Goal: Check status: Check status

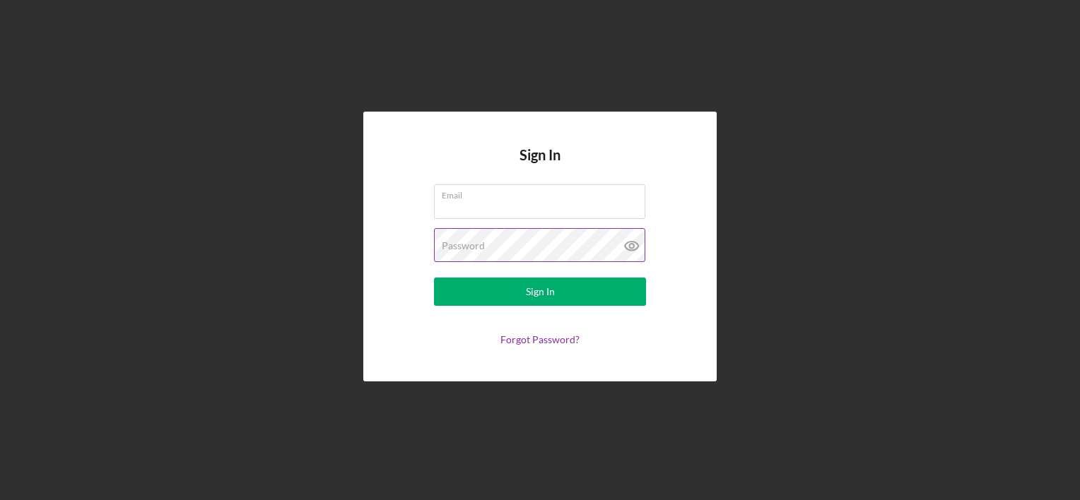
type input "[PERSON_NAME][EMAIL_ADDRESS][DOMAIN_NAME]"
click at [632, 247] on icon at bounding box center [631, 245] width 35 height 35
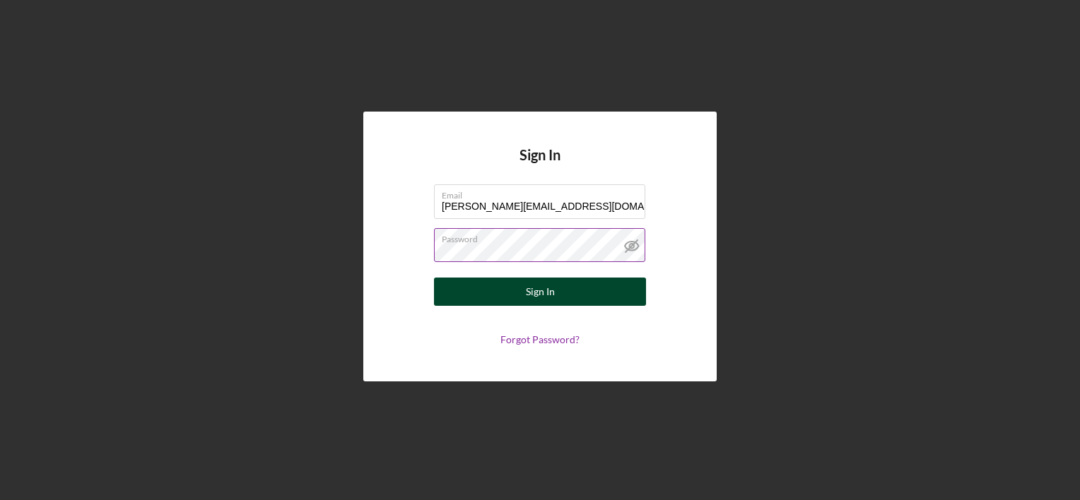
click at [589, 293] on button "Sign In" at bounding box center [540, 292] width 212 height 28
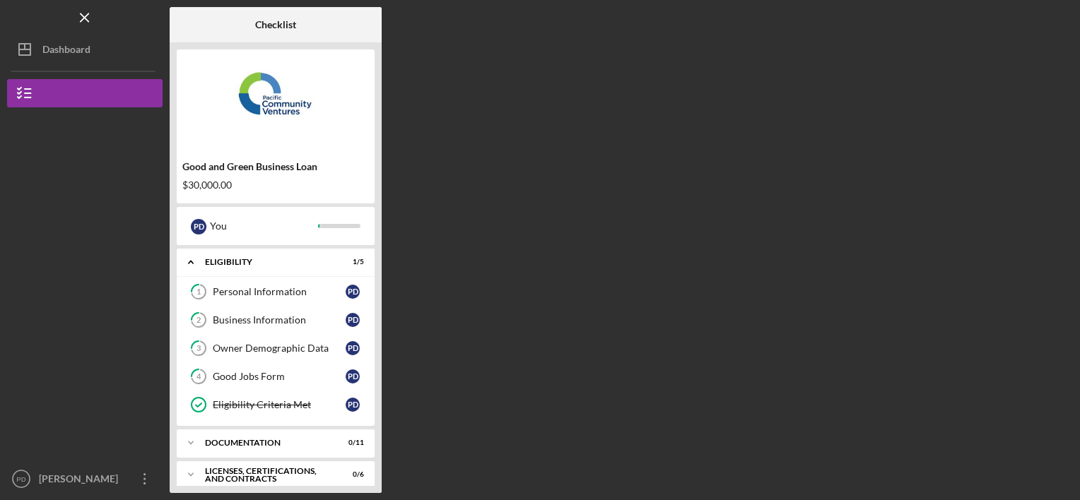
click at [557, 270] on div "Checklist Good and Green Business Loan $30,000.00 P D You Icon/Expander Eligibi…" at bounding box center [621, 250] width 903 height 486
click at [192, 442] on polyline at bounding box center [191, 443] width 4 height 3
click at [49, 348] on div at bounding box center [84, 375] width 155 height 179
drag, startPoint x: 378, startPoint y: 445, endPoint x: 384, endPoint y: 218, distance: 227.7
click at [384, 218] on div "Checklist Good and Green Business Loan $30,000.00 P D You Icon/Expander Eligibi…" at bounding box center [621, 250] width 903 height 486
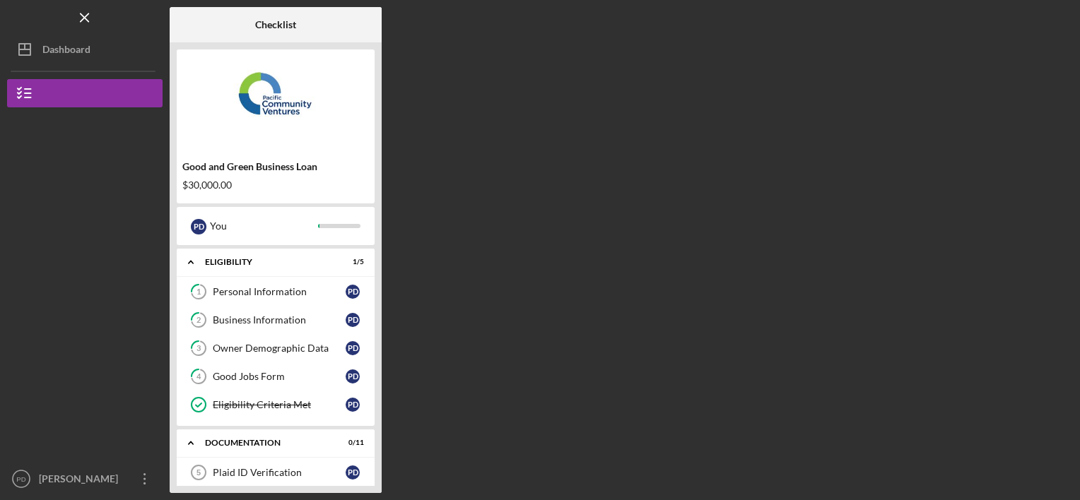
click at [498, 438] on div "Checklist Good and Green Business Loan $30,000.00 P D You Icon/Expander Eligibi…" at bounding box center [621, 250] width 903 height 486
click at [223, 469] on div "Plaid ID Verification" at bounding box center [279, 472] width 133 height 11
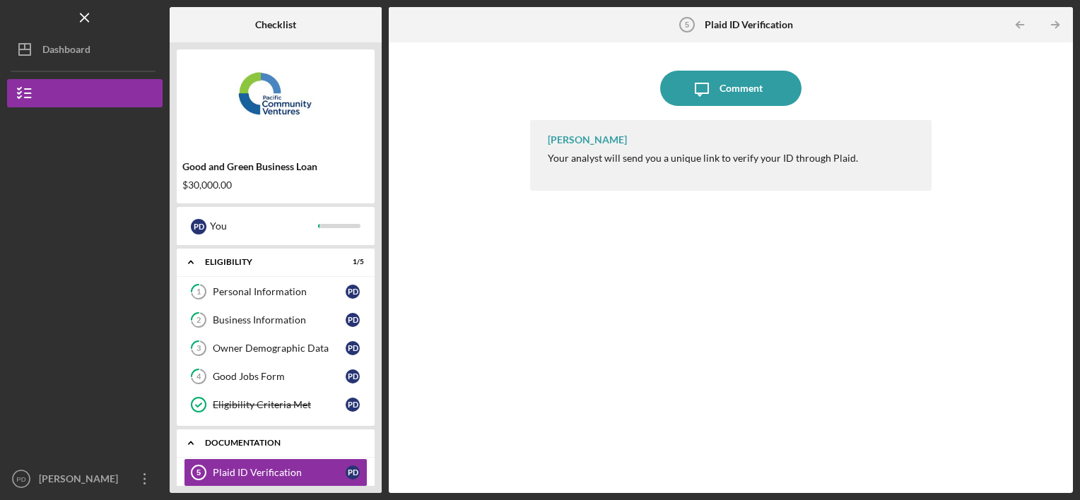
click at [189, 442] on polyline at bounding box center [191, 443] width 4 height 3
click at [464, 303] on div "Icon/Message Comment [PERSON_NAME] Your analyst will send you a unique link to …" at bounding box center [731, 267] width 670 height 437
click at [271, 439] on div "Documentation" at bounding box center [281, 443] width 152 height 8
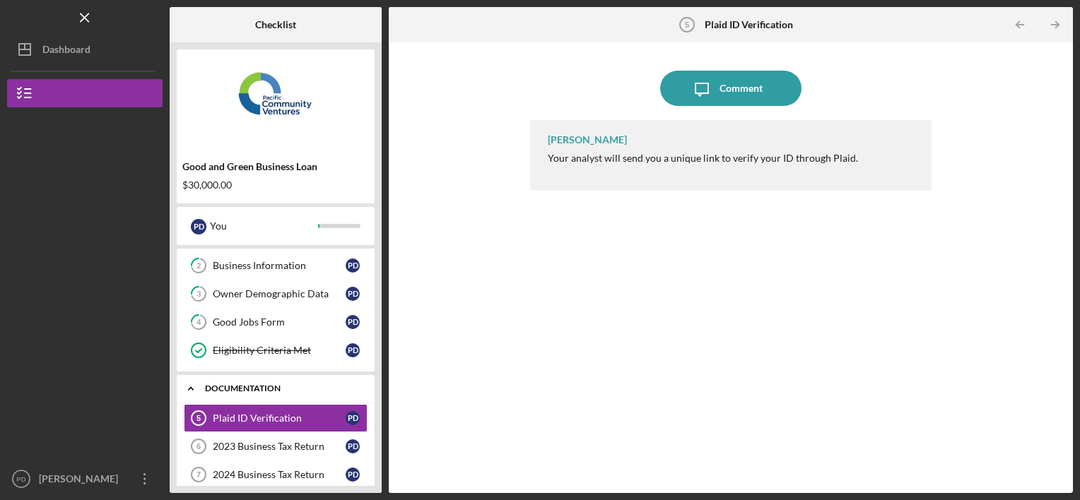
scroll to position [103, 0]
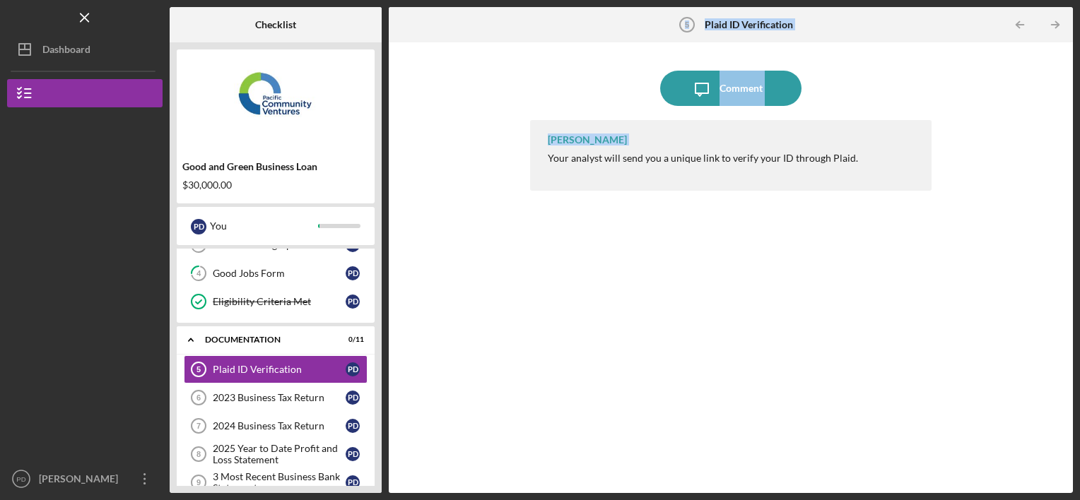
drag, startPoint x: 380, startPoint y: 466, endPoint x: 396, endPoint y: 329, distance: 138.1
click at [396, 329] on div "Checklist Good and Green Business Loan $30,000.00 P D You Icon/Expander Eligibi…" at bounding box center [621, 250] width 903 height 486
drag, startPoint x: 396, startPoint y: 329, endPoint x: 515, endPoint y: 351, distance: 121.3
click at [515, 351] on div "Icon/Message Comment [PERSON_NAME] Your analyst will send you a unique link to …" at bounding box center [731, 267] width 670 height 437
click at [190, 339] on polyline at bounding box center [191, 340] width 4 height 3
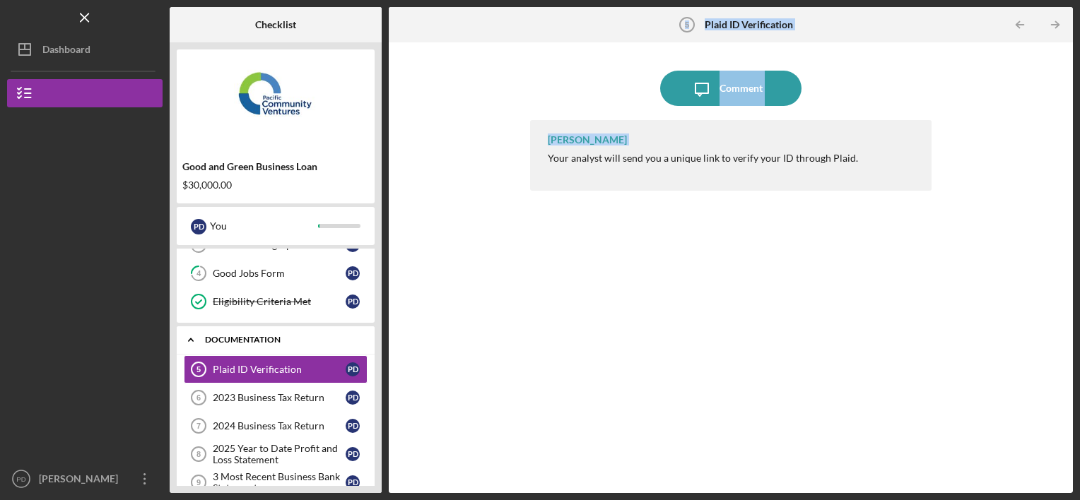
scroll to position [73, 0]
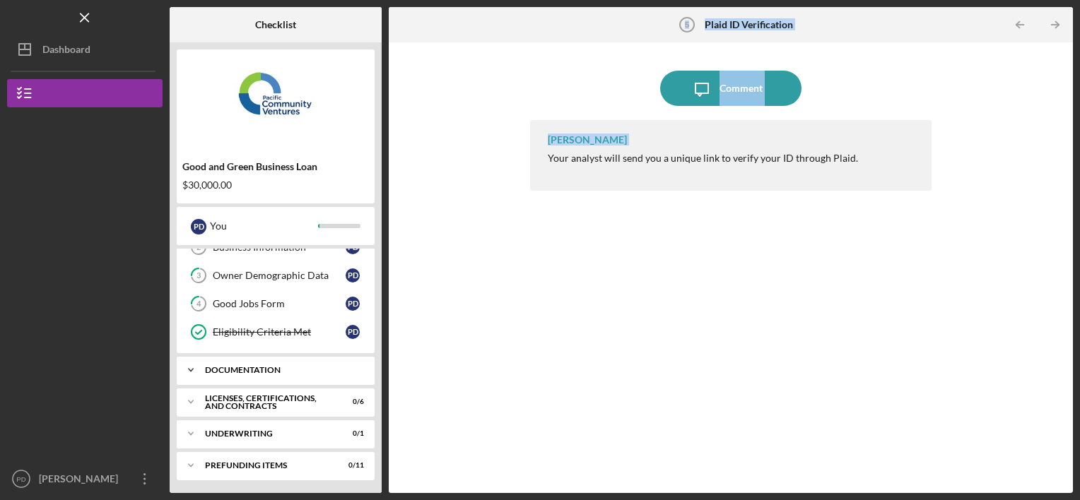
click at [189, 365] on icon "Icon/Expander" at bounding box center [191, 370] width 28 height 28
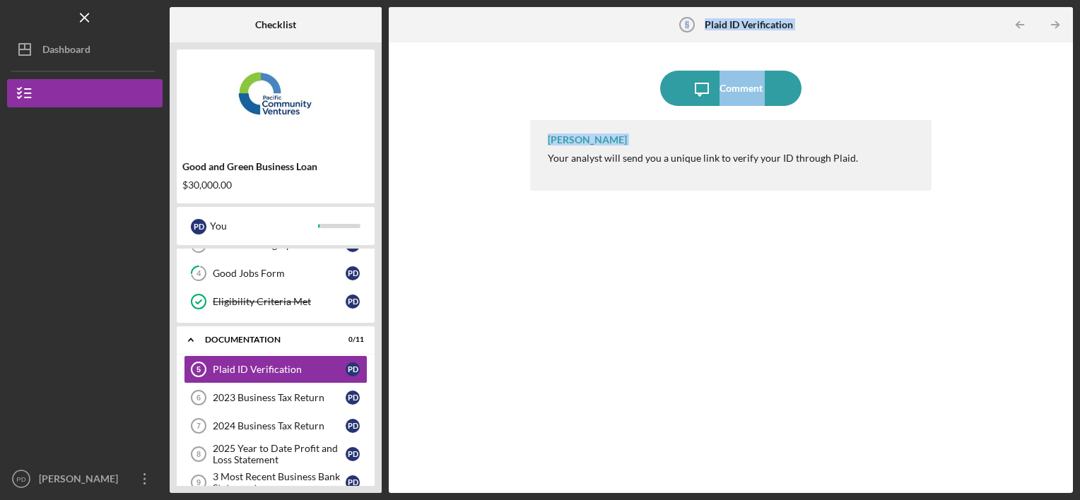
click at [326, 155] on div "Good and Green Business Loan $30,000.00" at bounding box center [276, 175] width 198 height 41
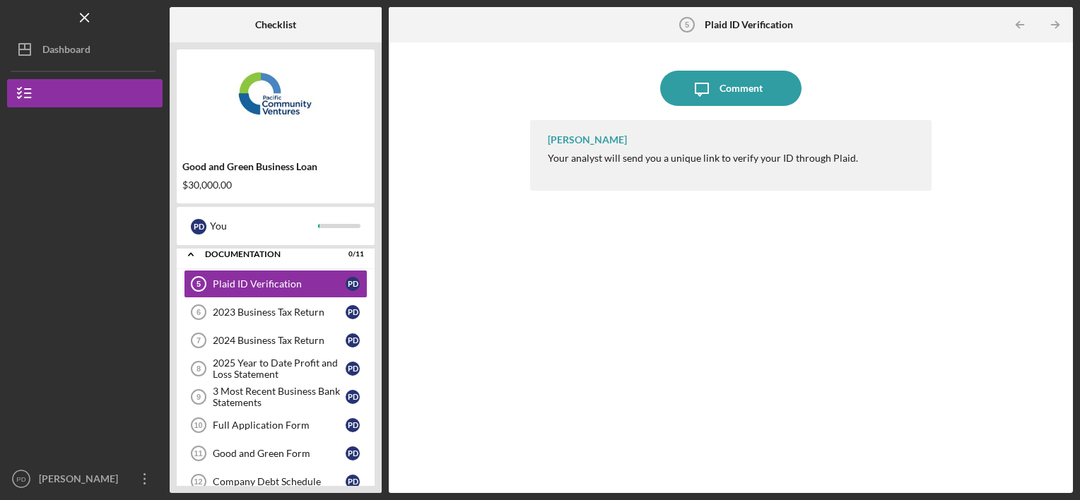
scroll to position [388, 0]
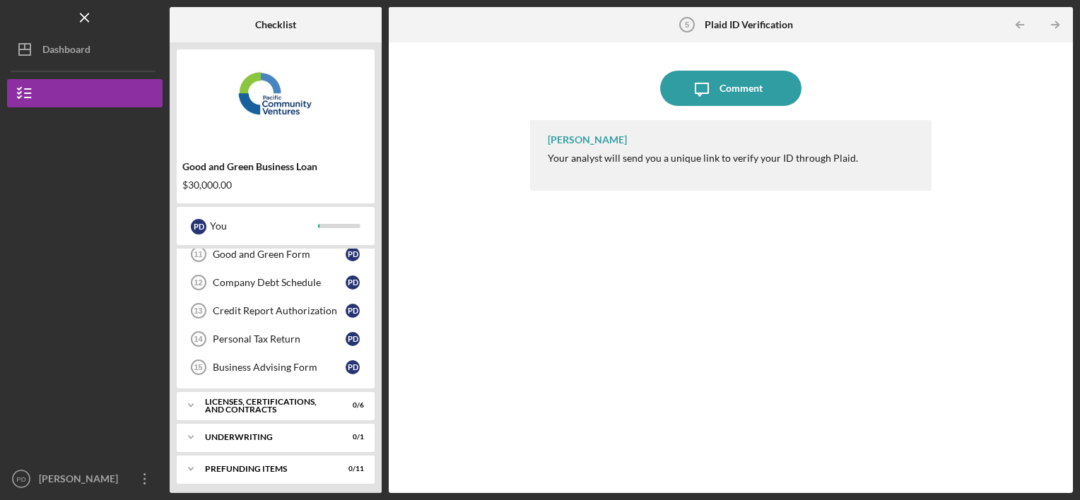
drag, startPoint x: 377, startPoint y: 271, endPoint x: 375, endPoint y: 439, distance: 167.5
click at [375, 439] on div "Good and Green Business Loan $30,000.00 P D You Icon/Expander Eligibility 1 / 5…" at bounding box center [276, 267] width 212 height 451
drag, startPoint x: 377, startPoint y: 257, endPoint x: 381, endPoint y: 413, distance: 156.3
click at [381, 413] on div "Good and Green Business Loan $30,000.00 P D You Icon/Expander Eligibility 1 / 5…" at bounding box center [276, 267] width 212 height 451
drag, startPoint x: 368, startPoint y: 289, endPoint x: 440, endPoint y: 240, distance: 87.0
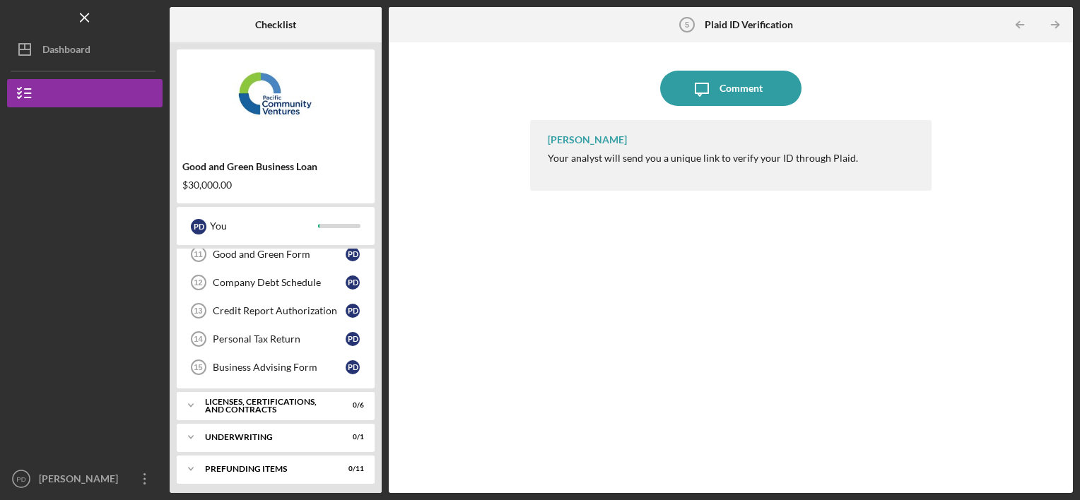
click at [440, 240] on div "Checklist Good and Green Business Loan $30,000.00 P D You Icon/Expander Eligibi…" at bounding box center [621, 250] width 903 height 486
click at [28, 90] on icon "button" at bounding box center [24, 93] width 35 height 35
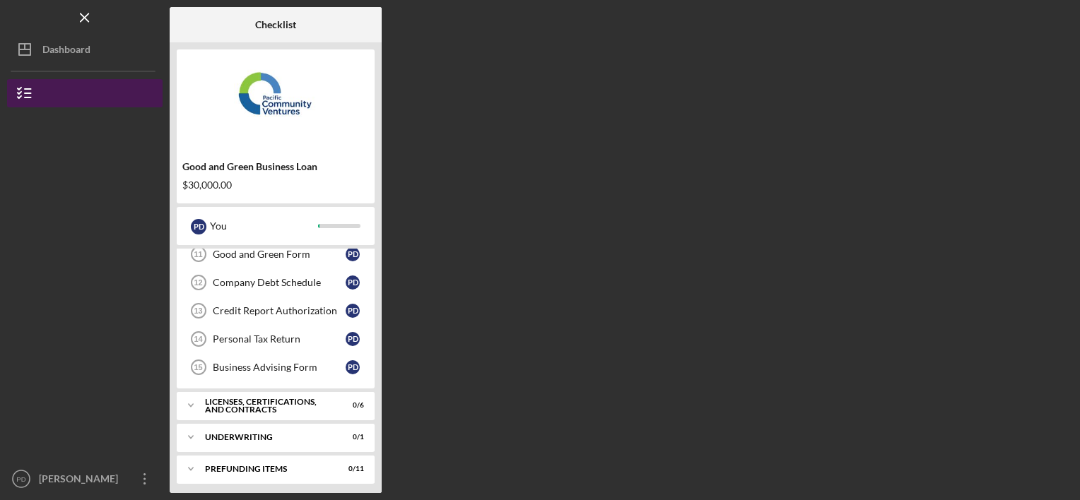
click at [28, 90] on icon "button" at bounding box center [24, 93] width 35 height 35
click at [380, 13] on div at bounding box center [346, 24] width 71 height 35
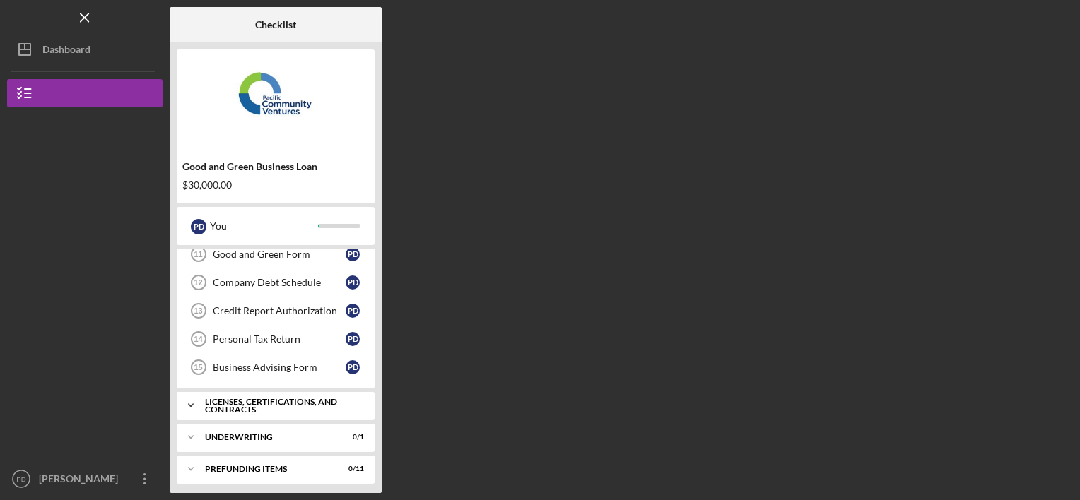
drag, startPoint x: 368, startPoint y: 269, endPoint x: 374, endPoint y: 404, distance: 135.8
click at [374, 404] on div "Icon/Expander Eligibility 1 / 5 1 Personal Information P D 2 Business Informati…" at bounding box center [276, 367] width 198 height 237
click at [256, 404] on div "Licenses, Certifications, and Contracts" at bounding box center [281, 406] width 152 height 16
click at [294, 440] on link "Contractor License 16 Contractor License P D" at bounding box center [276, 435] width 184 height 28
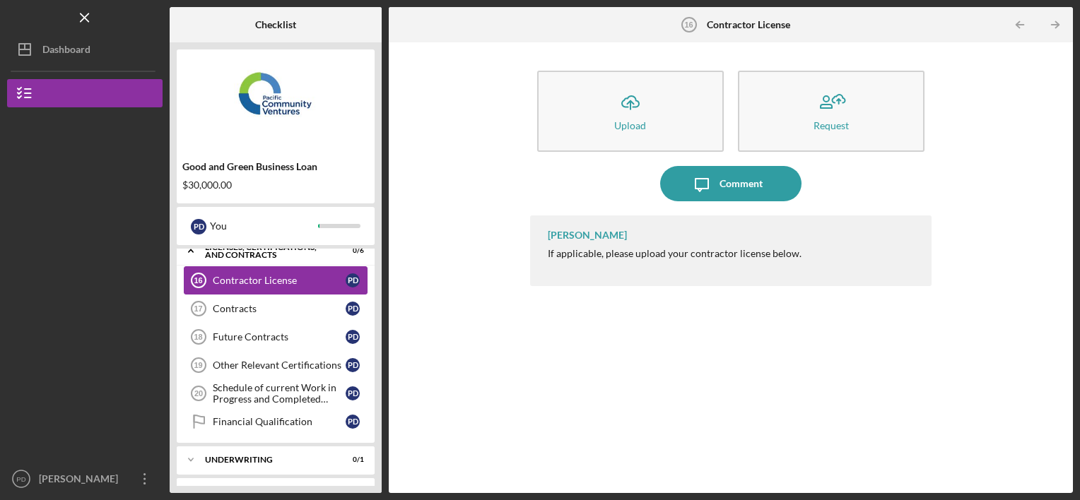
scroll to position [544, 0]
click at [82, 19] on line "button" at bounding box center [85, 17] width 8 height 8
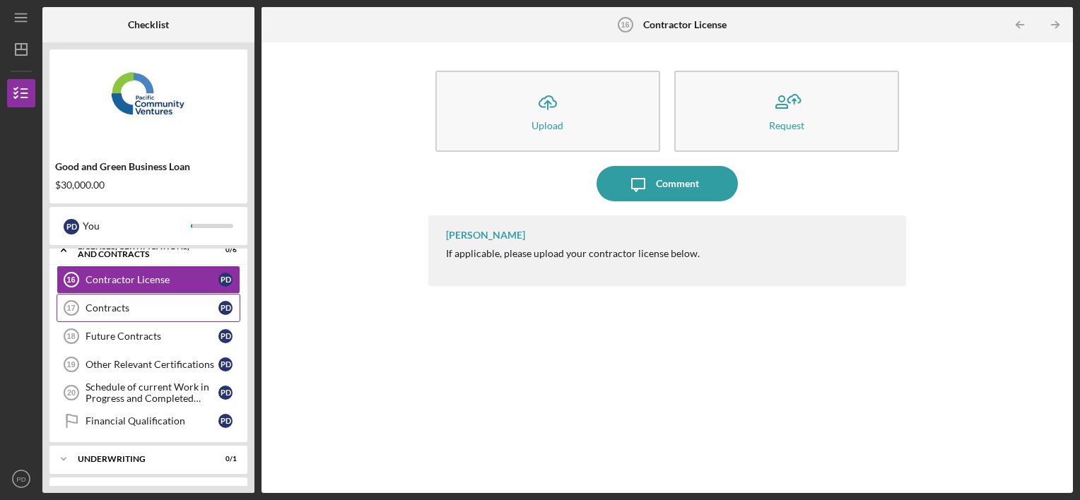
click at [159, 303] on div "Contracts" at bounding box center [152, 308] width 133 height 11
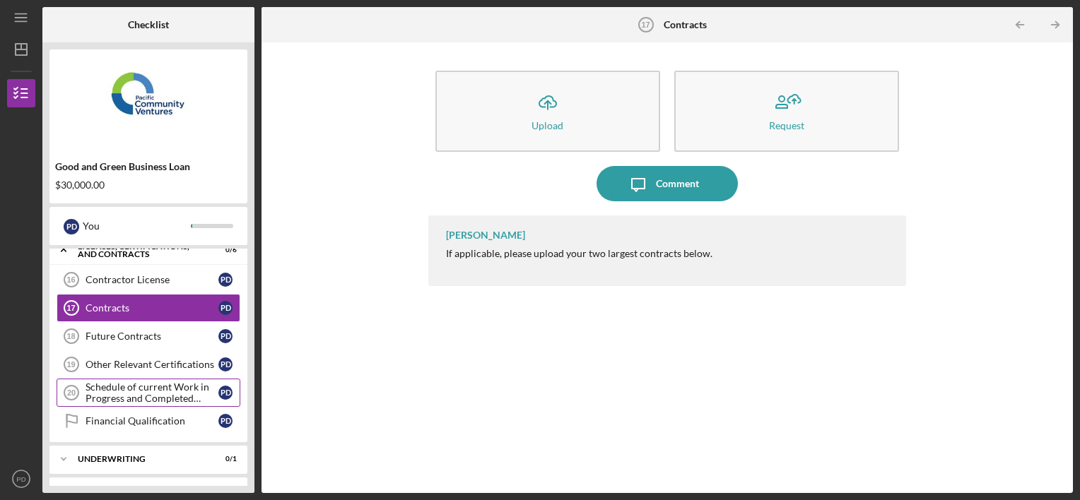
click at [174, 387] on div "Schedule of current Work in Progress and Completed Contract Schedule" at bounding box center [152, 393] width 133 height 23
